Goal: Use online tool/utility

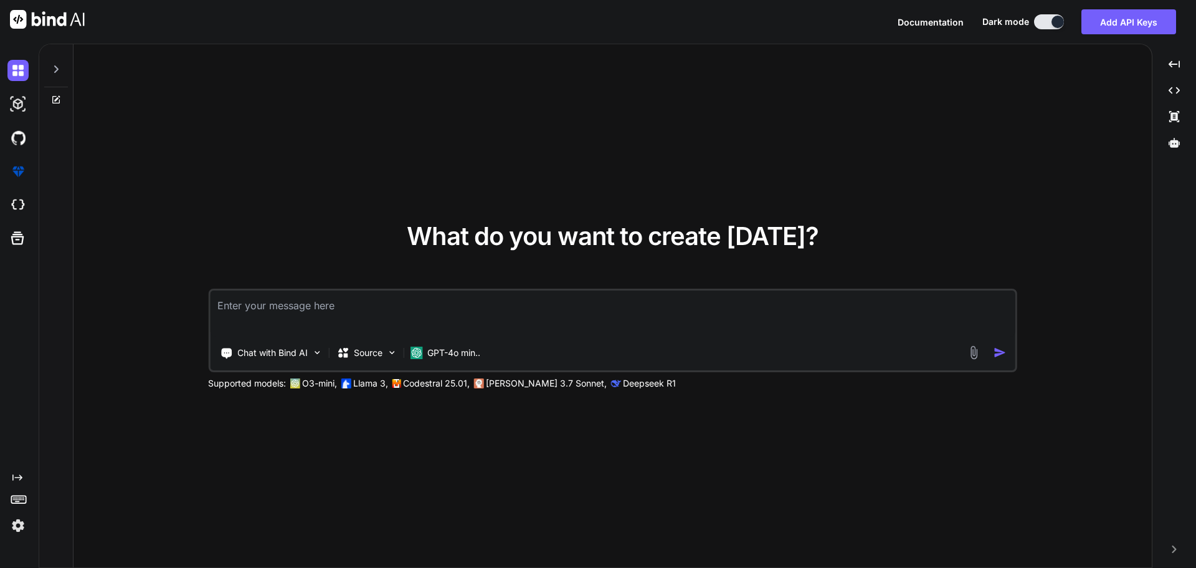
click at [303, 309] on textarea at bounding box center [613, 313] width 806 height 46
paste textarea "following this examples of how country is created C:\nova\Osiris.Nova.Internal.…"
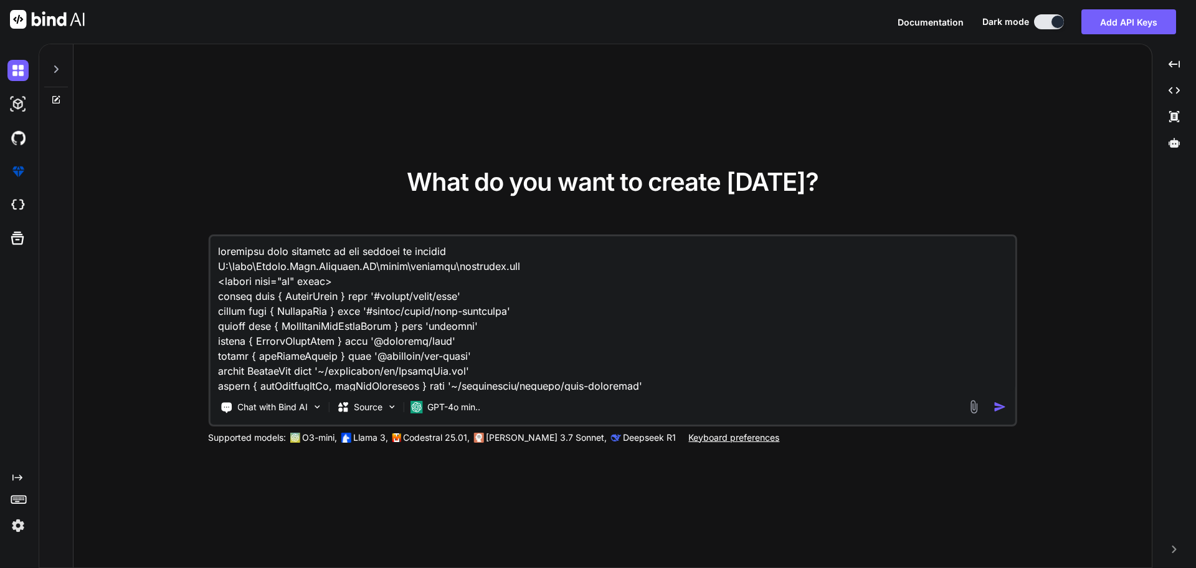
scroll to position [15464, 0]
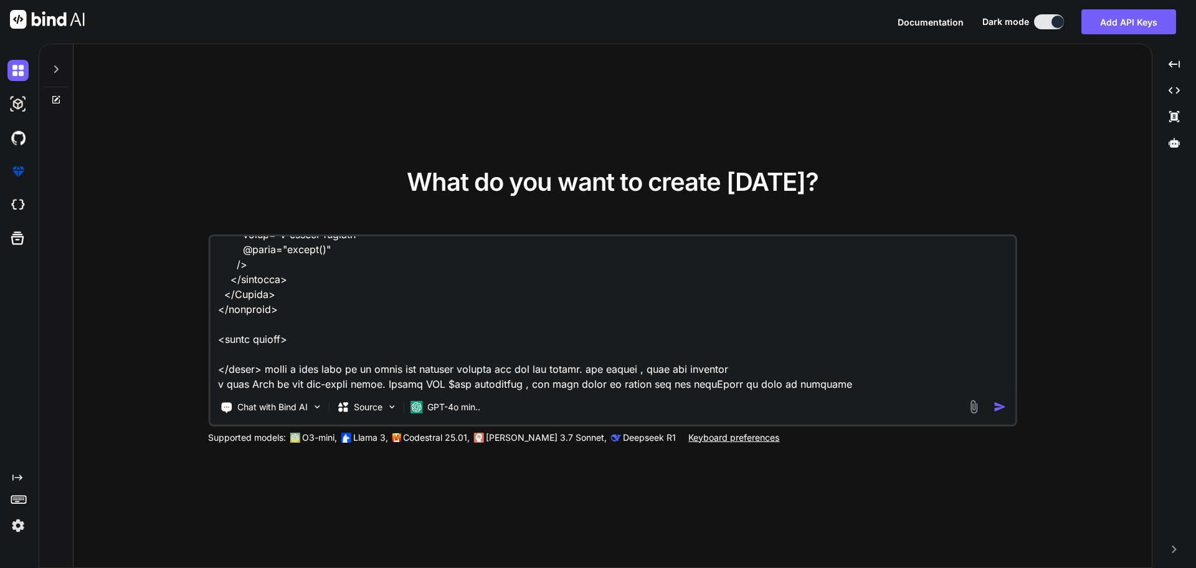
type textarea "following this examples of how country is created C:\nova\Osiris.Nova.Internal.…"
click at [1000, 407] on img "button" at bounding box center [1000, 406] width 13 height 13
click at [998, 406] on img "button" at bounding box center [1000, 406] width 13 height 13
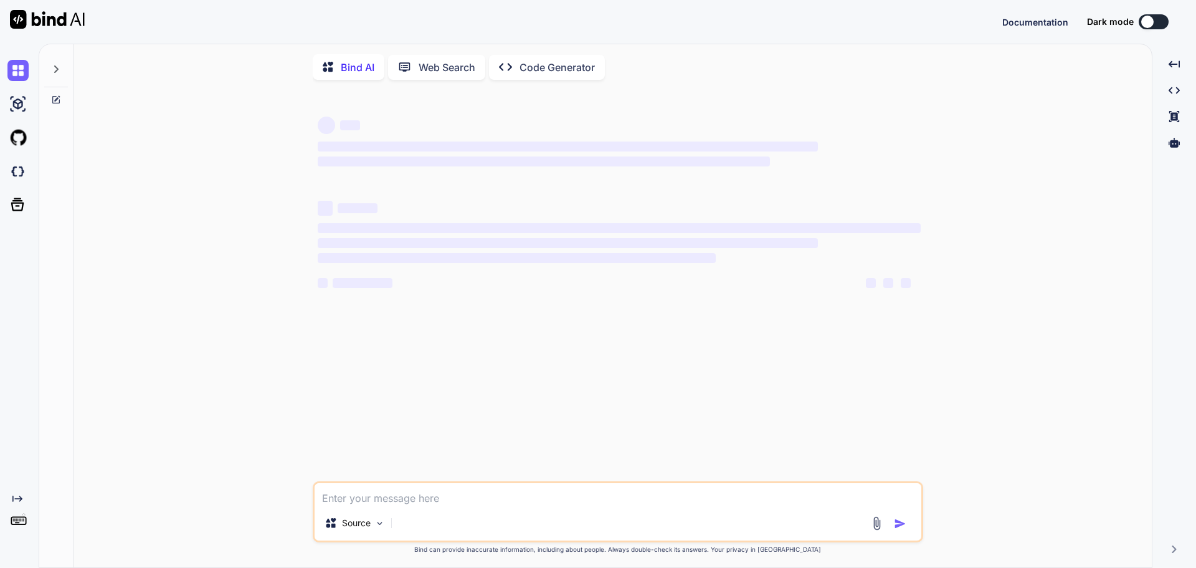
type textarea "x"
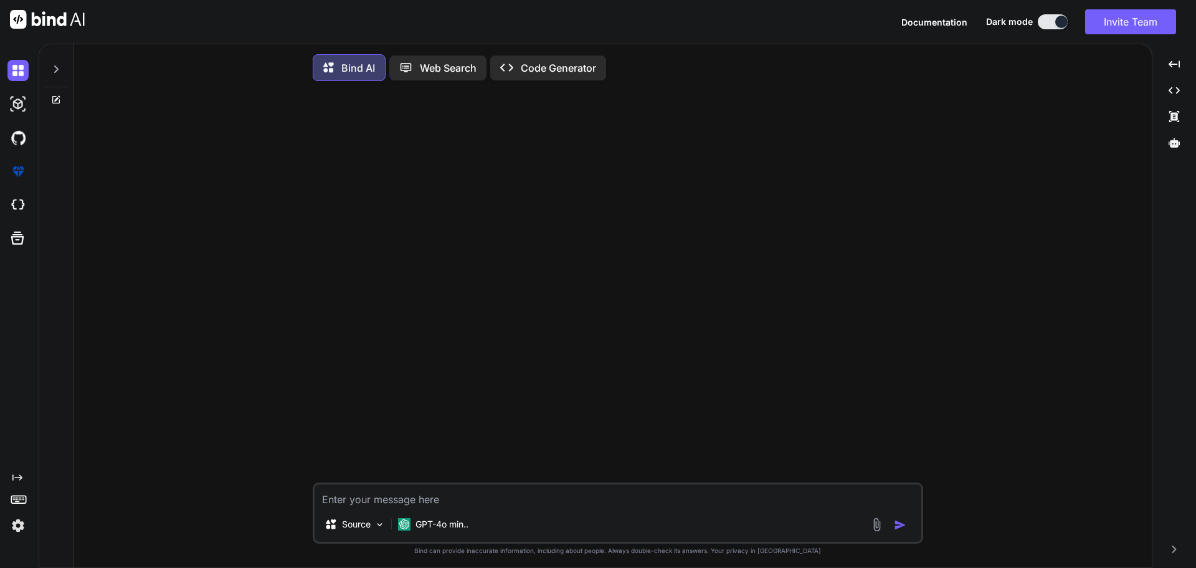
click at [449, 497] on textarea at bounding box center [618, 495] width 607 height 22
paste textarea "following this examples of how country is created C:\nova\Osiris.Nova.Internal.…"
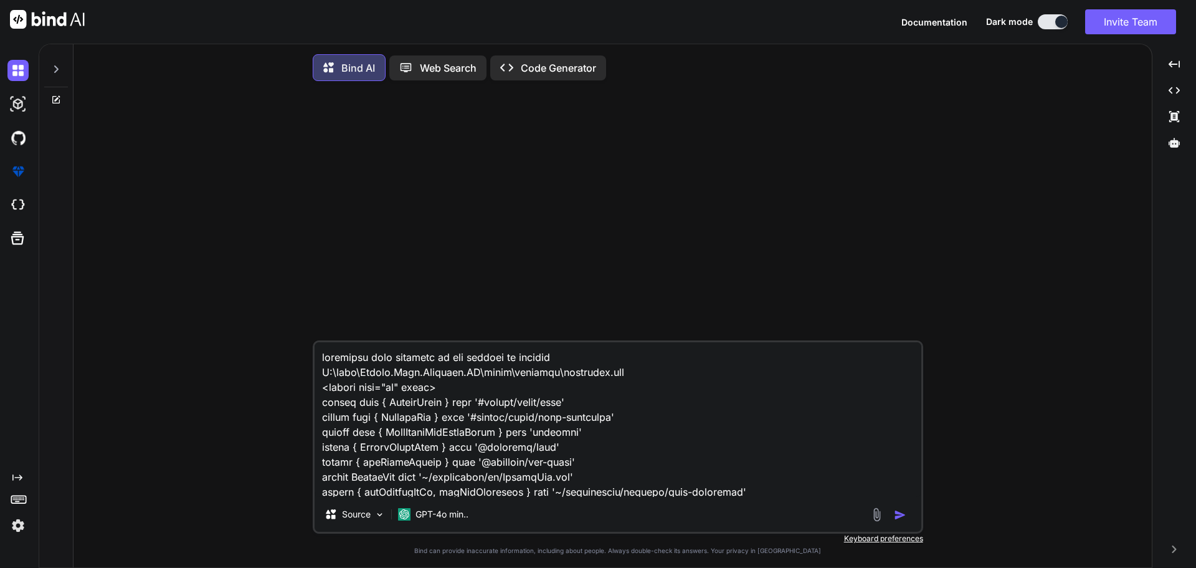
scroll to position [15523, 0]
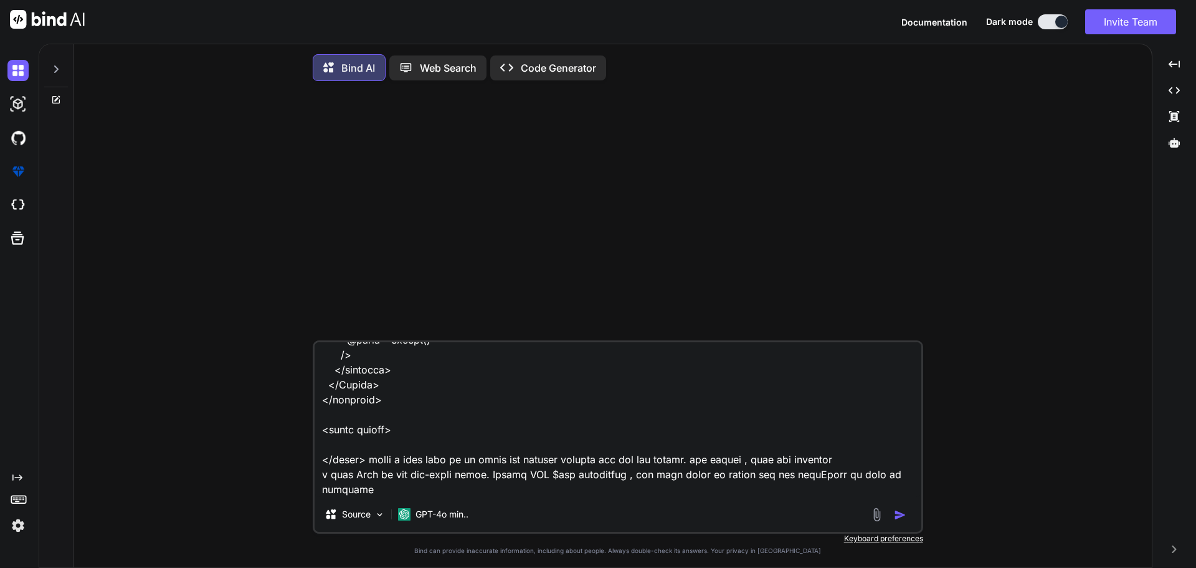
type textarea "following this examples of how country is created C:\nova\Osiris.Nova.Internal.…"
click at [903, 516] on img "button" at bounding box center [900, 514] width 12 height 12
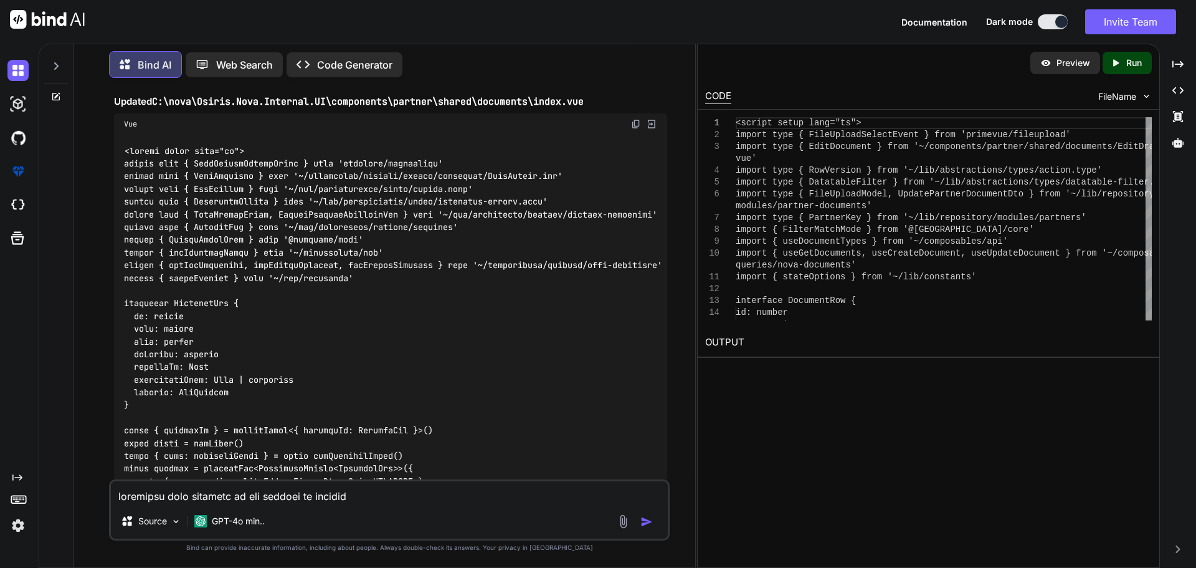
scroll to position [3240, 0]
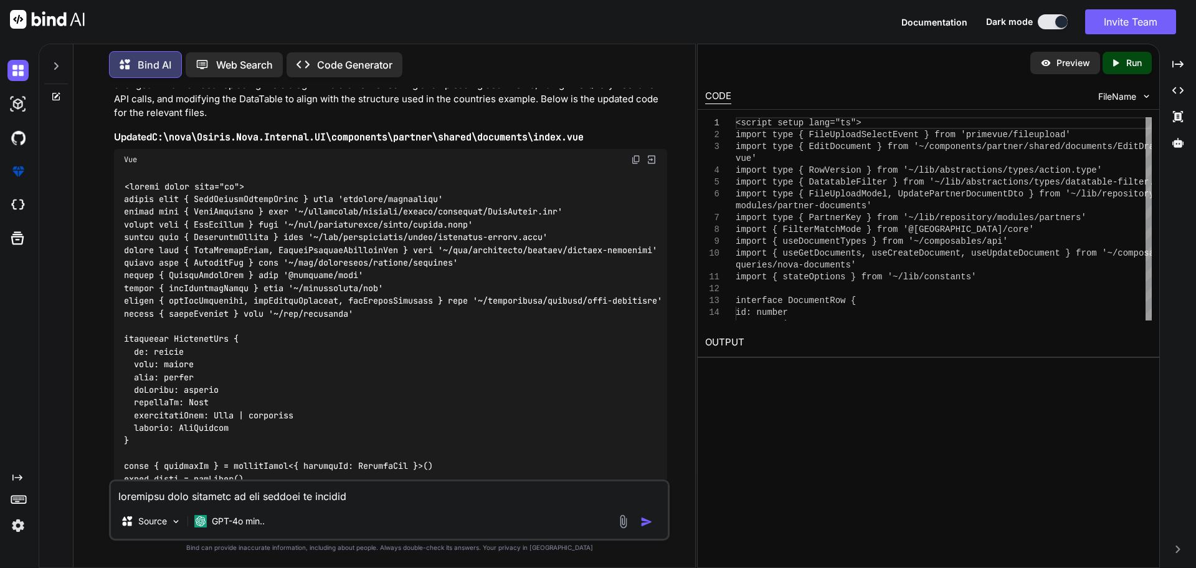
click at [635, 164] on img at bounding box center [636, 160] width 10 height 10
click at [634, 164] on img at bounding box center [636, 160] width 10 height 10
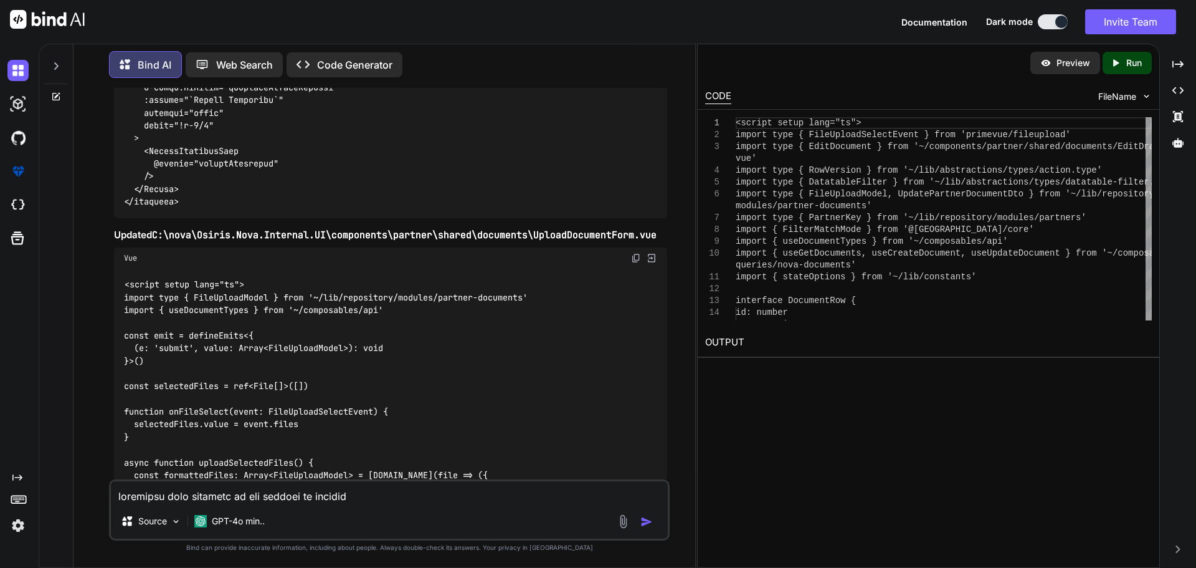
scroll to position [5421, 0]
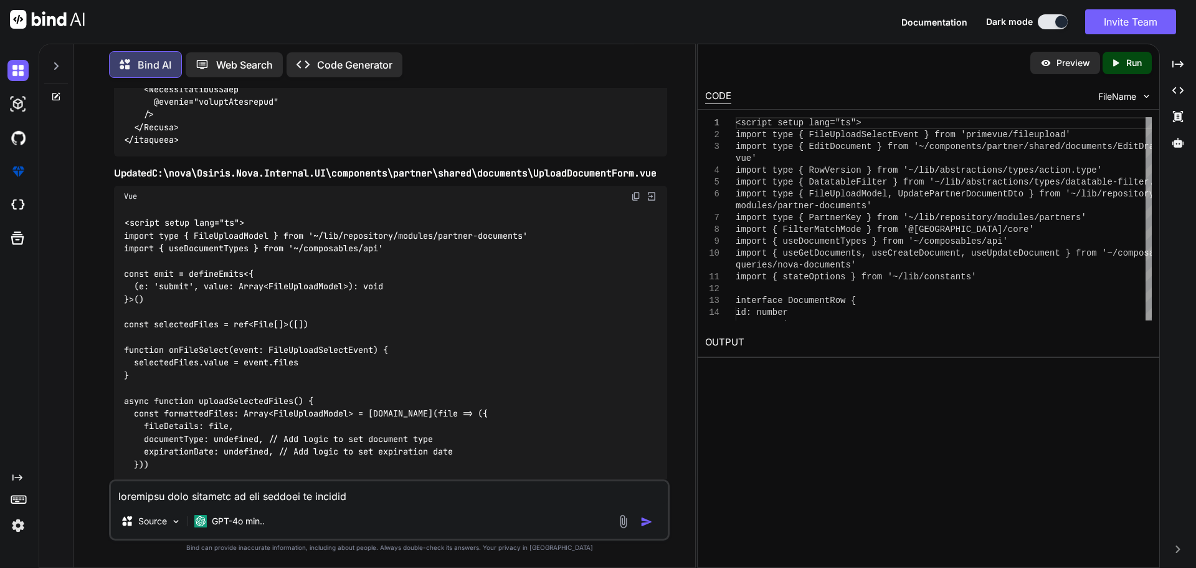
click at [633, 201] on img at bounding box center [636, 196] width 10 height 10
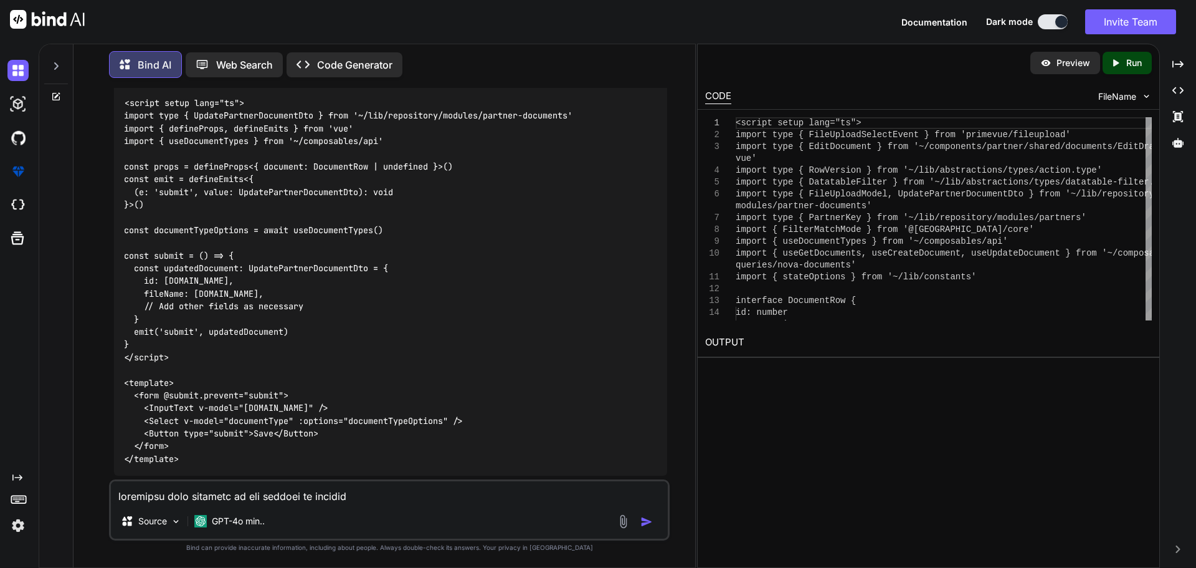
scroll to position [6044, 0]
click at [637, 80] on img at bounding box center [636, 75] width 10 height 10
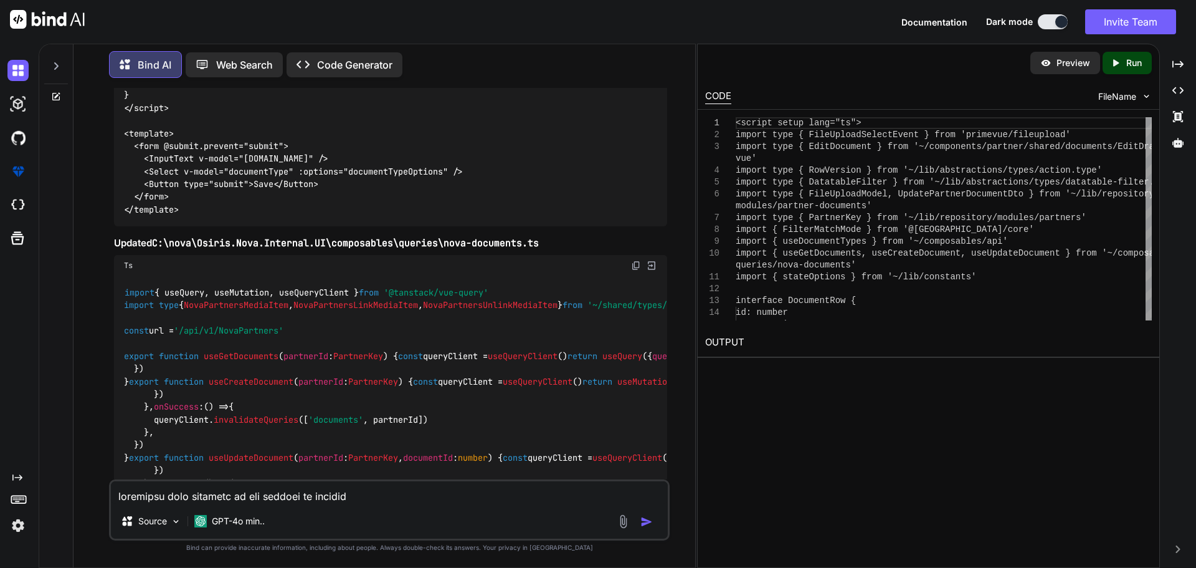
scroll to position [6293, 0]
click at [638, 269] on img at bounding box center [636, 264] width 10 height 10
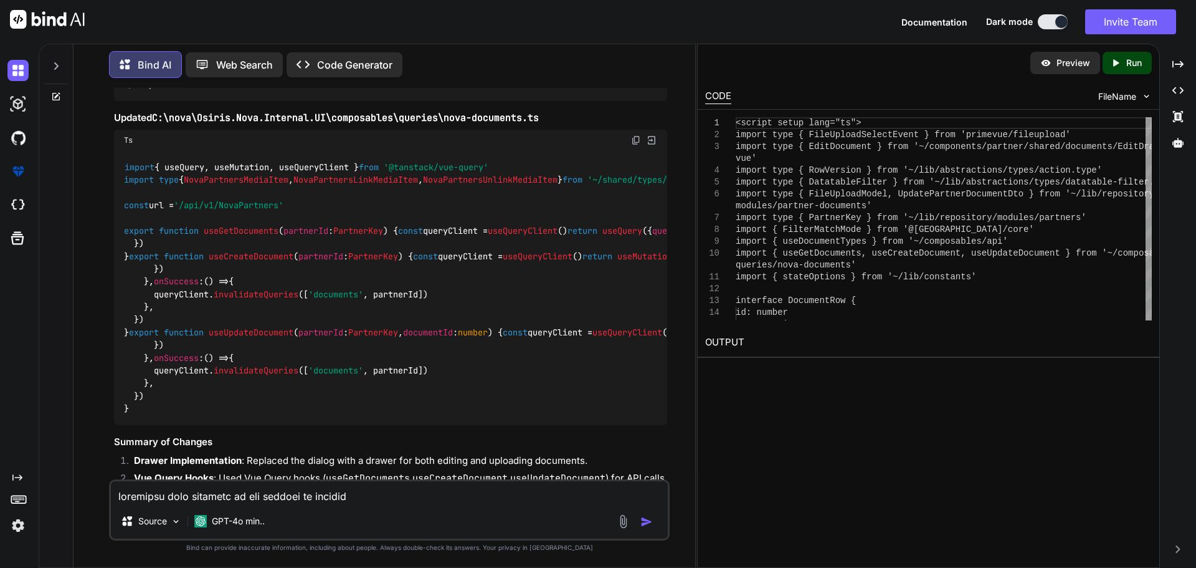
scroll to position [6418, 0]
